Goal: Use online tool/utility: Utilize a website feature to perform a specific function

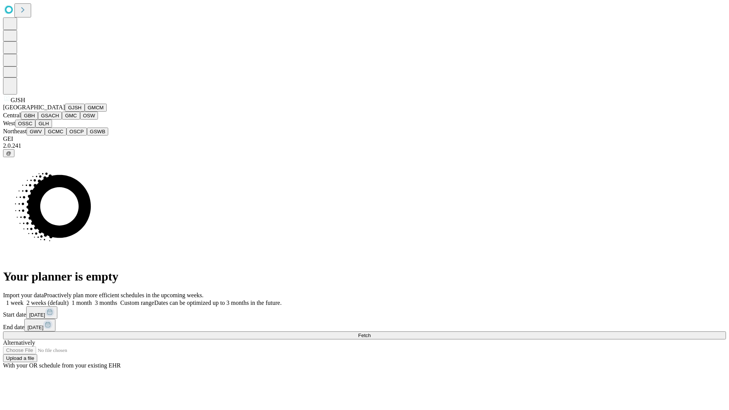
click at [65, 112] on button "GJSH" at bounding box center [75, 108] width 20 height 8
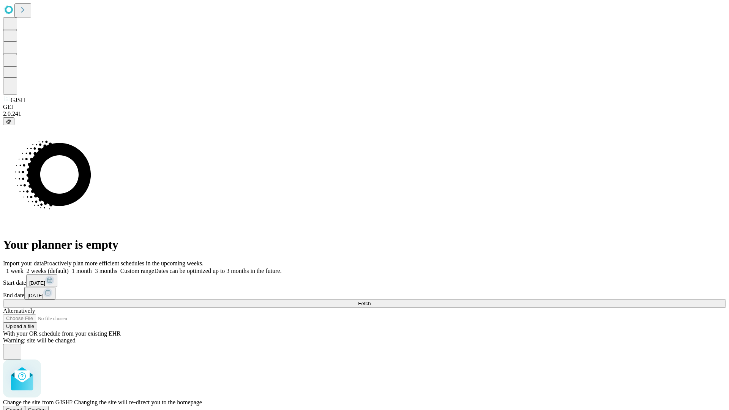
click at [46, 407] on span "Confirm" at bounding box center [37, 410] width 18 height 6
click at [69, 268] on label "2 weeks (default)" at bounding box center [46, 271] width 45 height 6
click at [370, 301] on span "Fetch" at bounding box center [364, 304] width 13 height 6
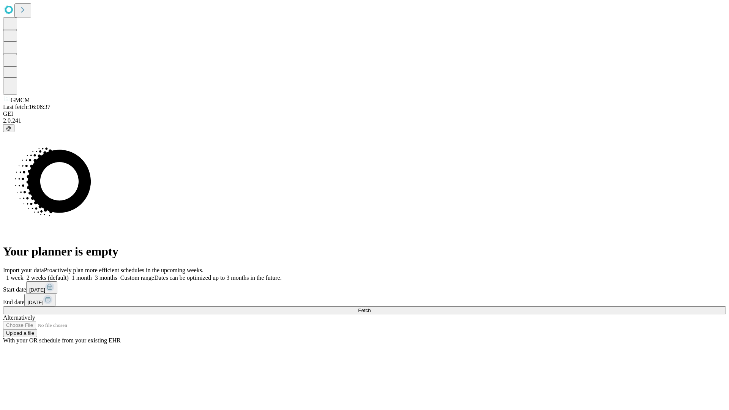
click at [69, 274] on label "2 weeks (default)" at bounding box center [46, 277] width 45 height 6
click at [370, 307] on span "Fetch" at bounding box center [364, 310] width 13 height 6
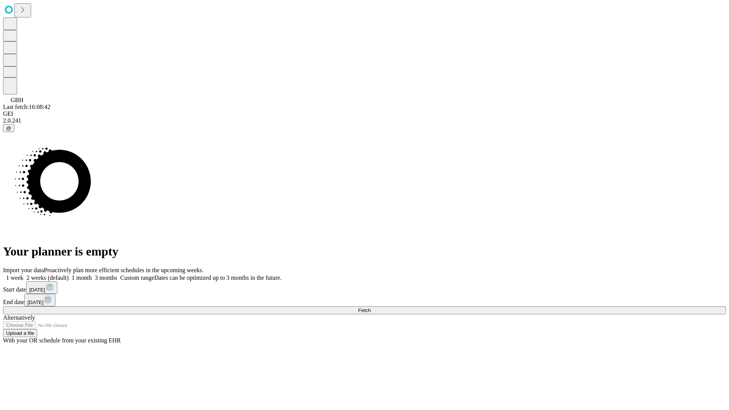
click at [69, 274] on label "2 weeks (default)" at bounding box center [46, 277] width 45 height 6
click at [370, 307] on span "Fetch" at bounding box center [364, 310] width 13 height 6
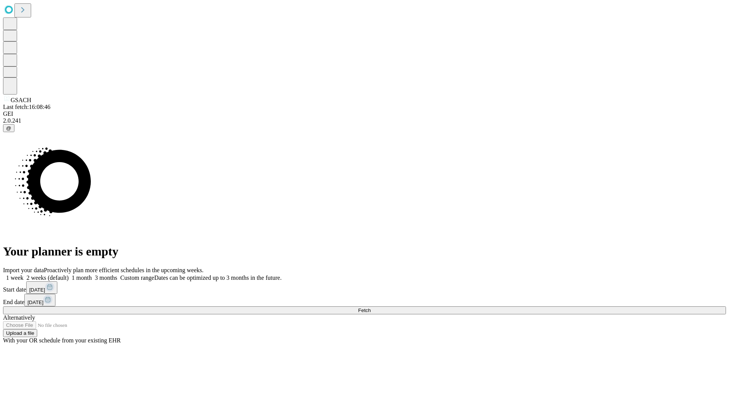
click at [69, 274] on label "2 weeks (default)" at bounding box center [46, 277] width 45 height 6
click at [370, 307] on span "Fetch" at bounding box center [364, 310] width 13 height 6
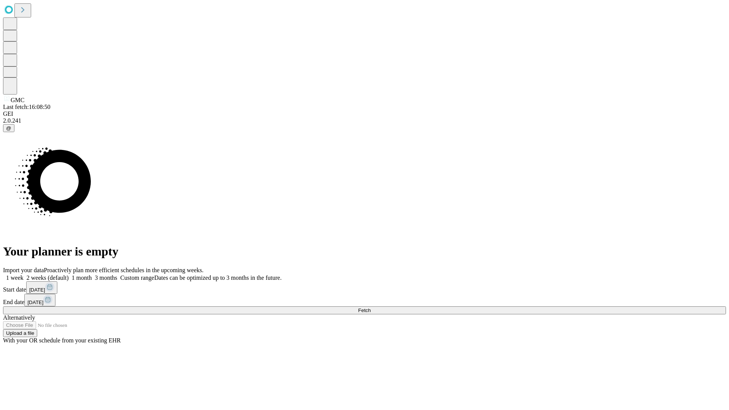
click at [69, 274] on label "2 weeks (default)" at bounding box center [46, 277] width 45 height 6
click at [370, 307] on span "Fetch" at bounding box center [364, 310] width 13 height 6
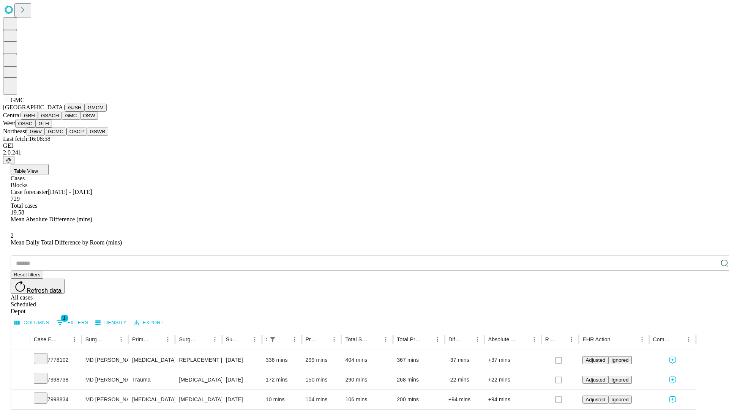
click at [80, 120] on button "OSW" at bounding box center [89, 116] width 18 height 8
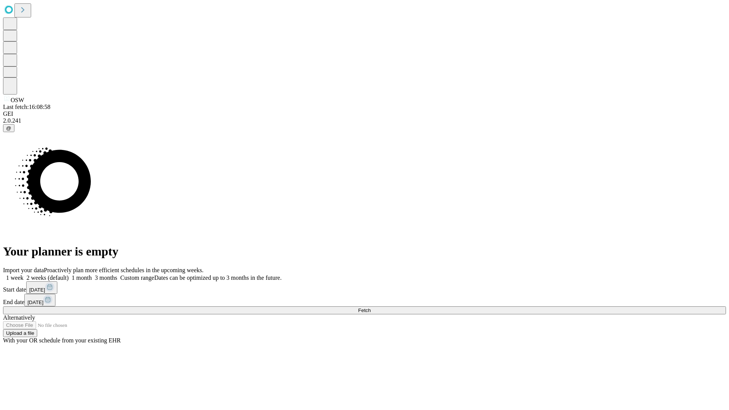
click at [69, 274] on label "2 weeks (default)" at bounding box center [46, 277] width 45 height 6
click at [370, 307] on span "Fetch" at bounding box center [364, 310] width 13 height 6
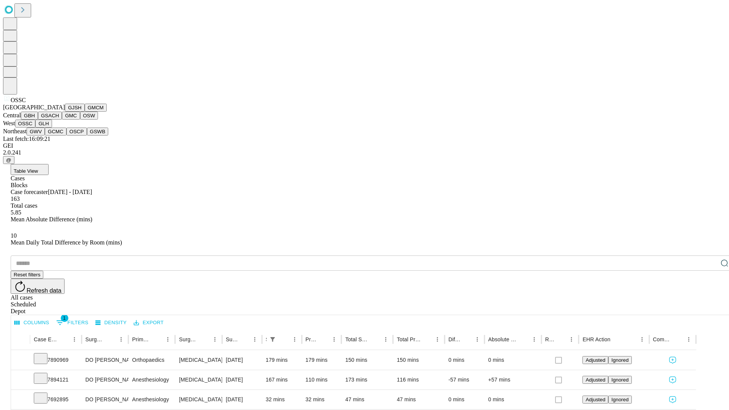
click at [52, 128] on button "GLH" at bounding box center [43, 124] width 16 height 8
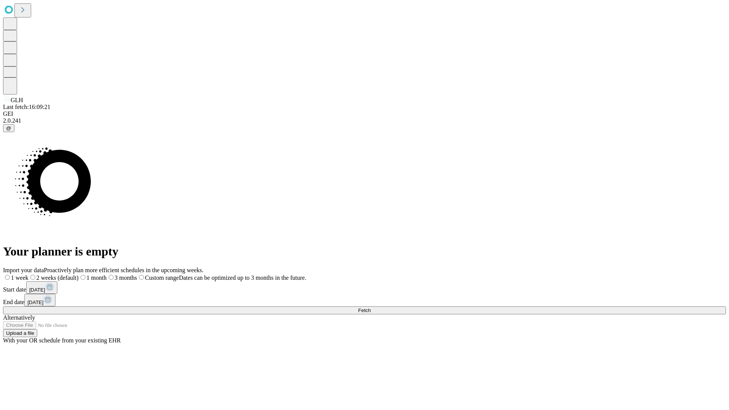
click at [79, 274] on label "2 weeks (default)" at bounding box center [53, 277] width 50 height 6
click at [370, 307] on span "Fetch" at bounding box center [364, 310] width 13 height 6
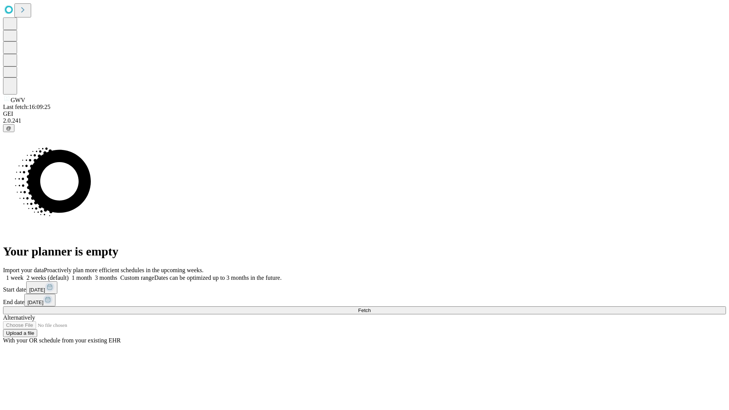
click at [69, 274] on label "2 weeks (default)" at bounding box center [46, 277] width 45 height 6
click at [370, 307] on span "Fetch" at bounding box center [364, 310] width 13 height 6
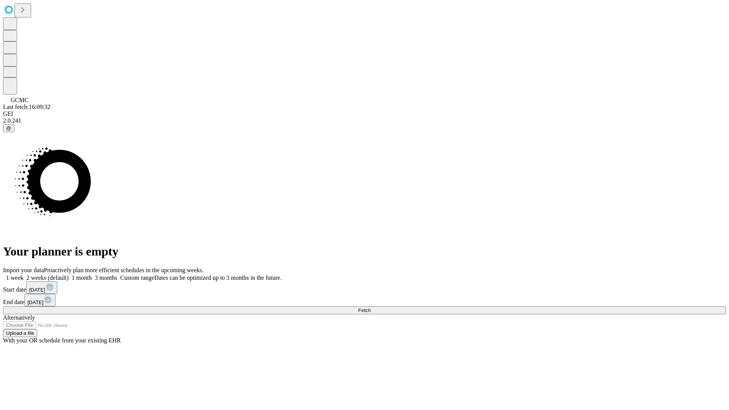
click at [69, 274] on label "2 weeks (default)" at bounding box center [46, 277] width 45 height 6
click at [370, 307] on span "Fetch" at bounding box center [364, 310] width 13 height 6
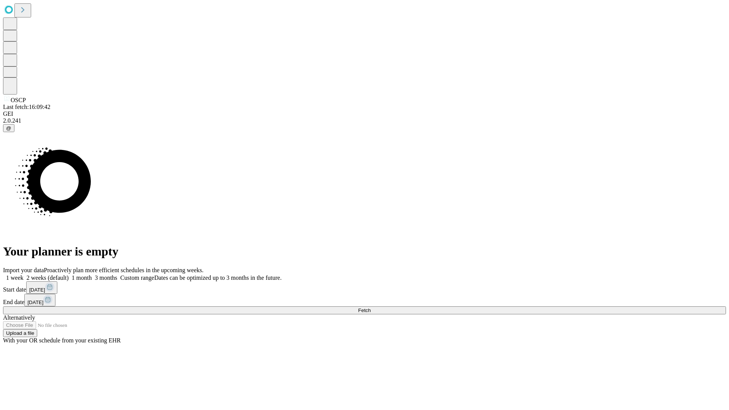
click at [370, 307] on span "Fetch" at bounding box center [364, 310] width 13 height 6
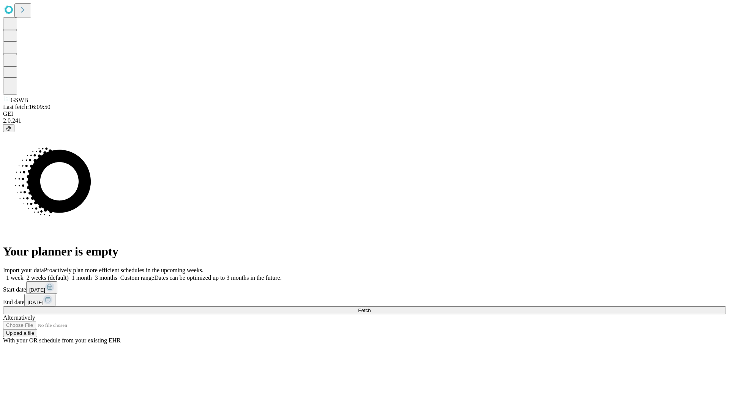
click at [370, 307] on span "Fetch" at bounding box center [364, 310] width 13 height 6
